Goal: Task Accomplishment & Management: Manage account settings

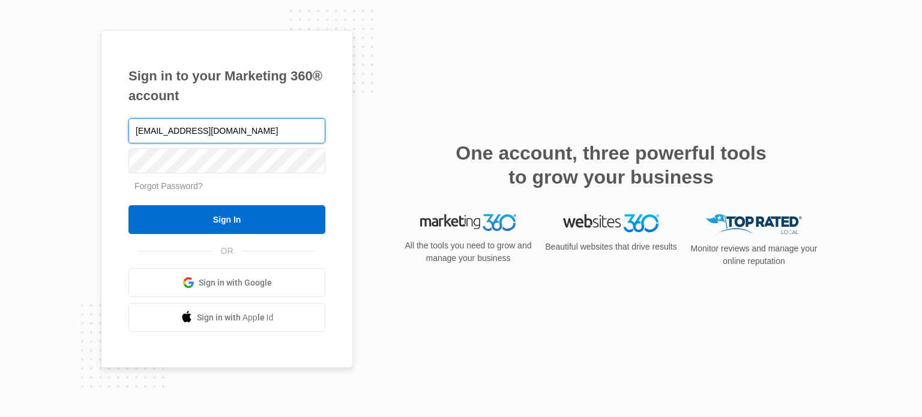
type input "[EMAIL_ADDRESS][DOMAIN_NAME]"
click at [128, 205] on input "Sign In" at bounding box center [226, 219] width 197 height 29
type input "[EMAIL_ADDRESS][DOMAIN_NAME]"
click at [187, 188] on link "Forgot Password?" at bounding box center [168, 186] width 68 height 10
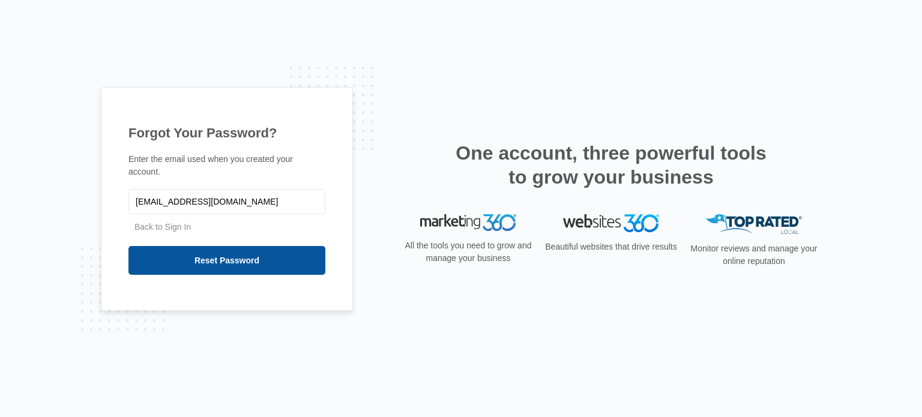
type input "[EMAIL_ADDRESS][DOMAIN_NAME]"
click at [255, 246] on input "Reset Password" at bounding box center [226, 260] width 197 height 29
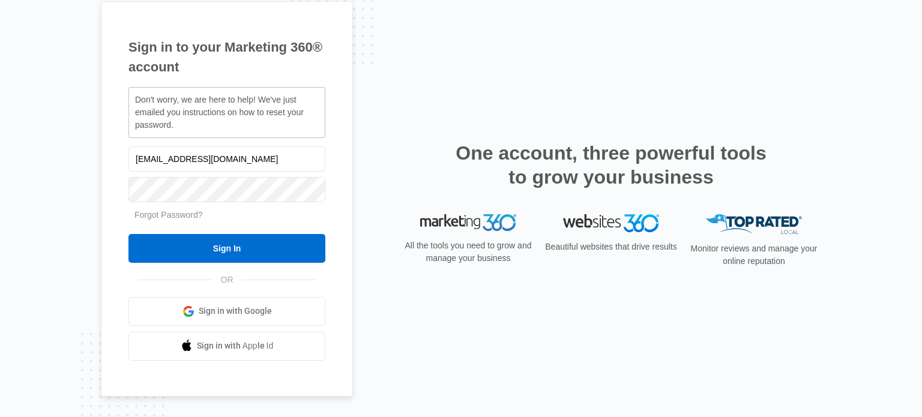
click at [240, 319] on link "Sign in with Google" at bounding box center [226, 311] width 197 height 29
